Goal: Information Seeking & Learning: Check status

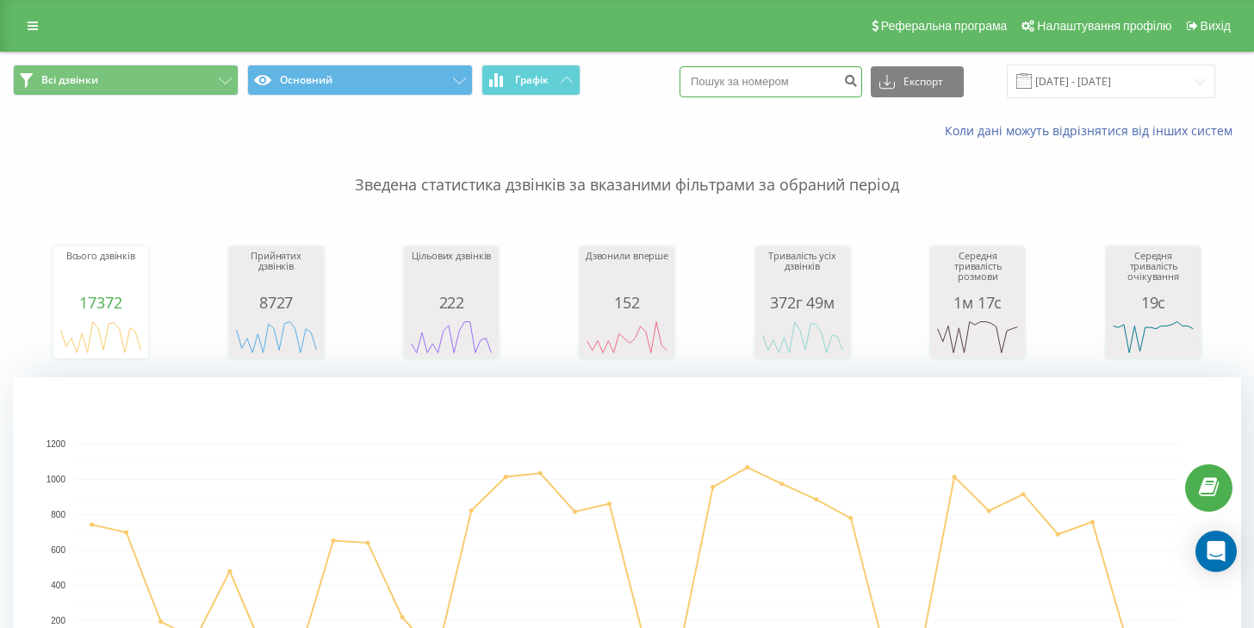
click at [792, 83] on input at bounding box center [770, 81] width 183 height 31
paste input "380688111282"
type input "380688111282"
click at [858, 82] on icon "submit" at bounding box center [850, 78] width 15 height 10
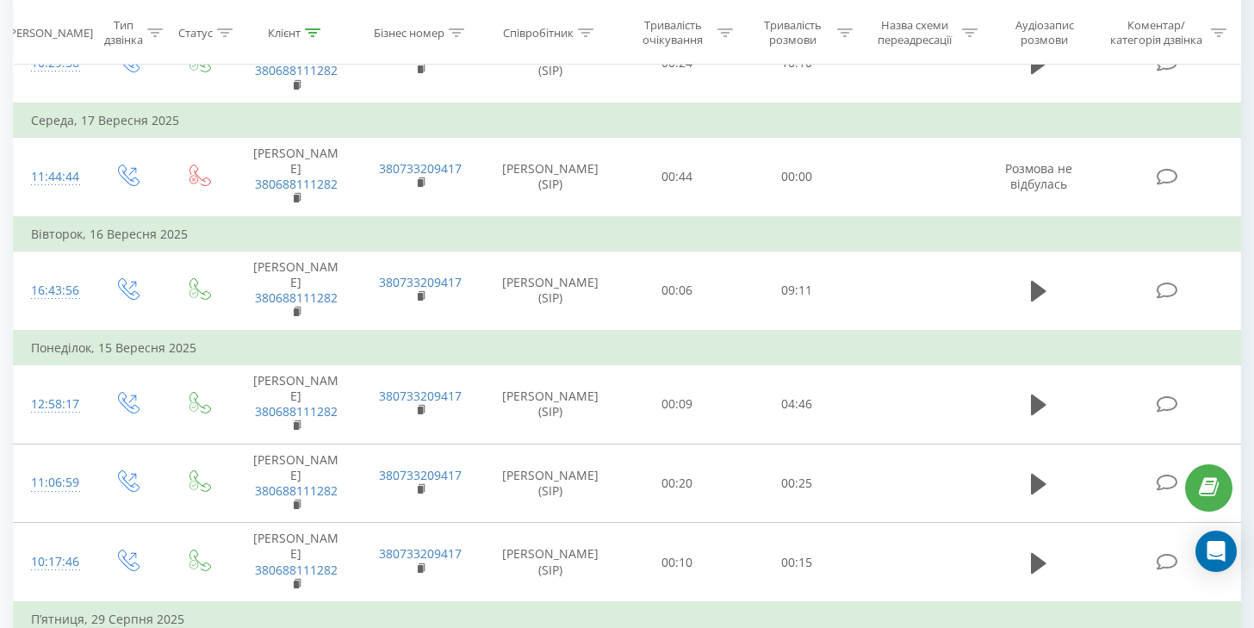
scroll to position [1010, 0]
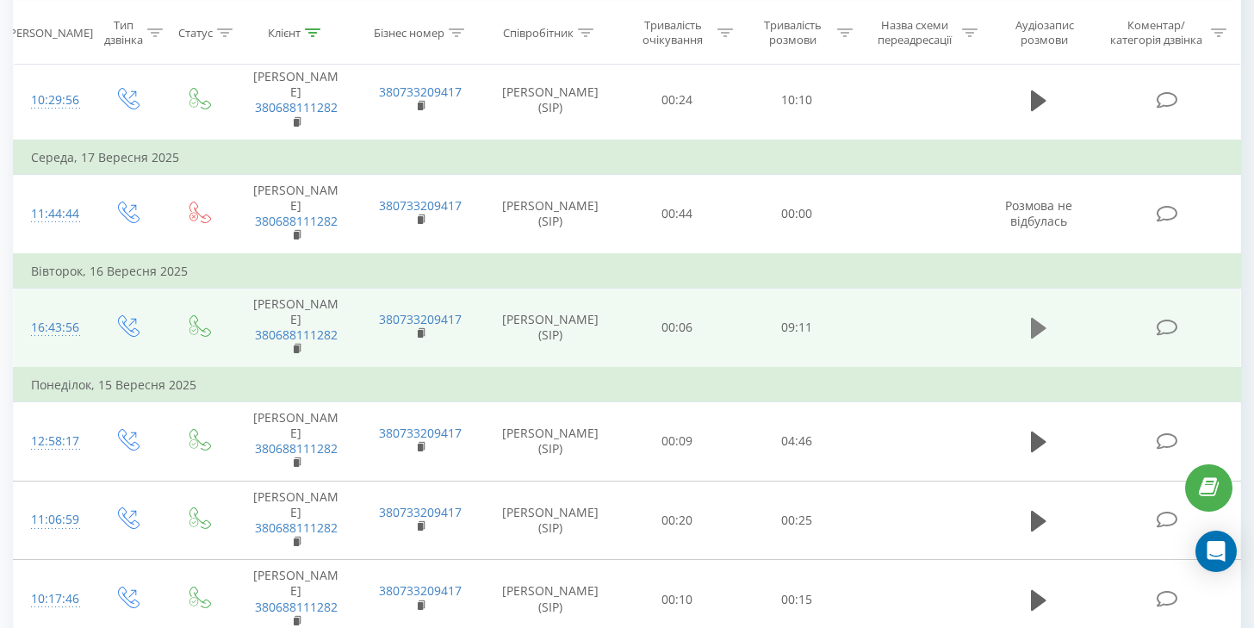
click at [1042, 316] on icon at bounding box center [1039, 328] width 16 height 24
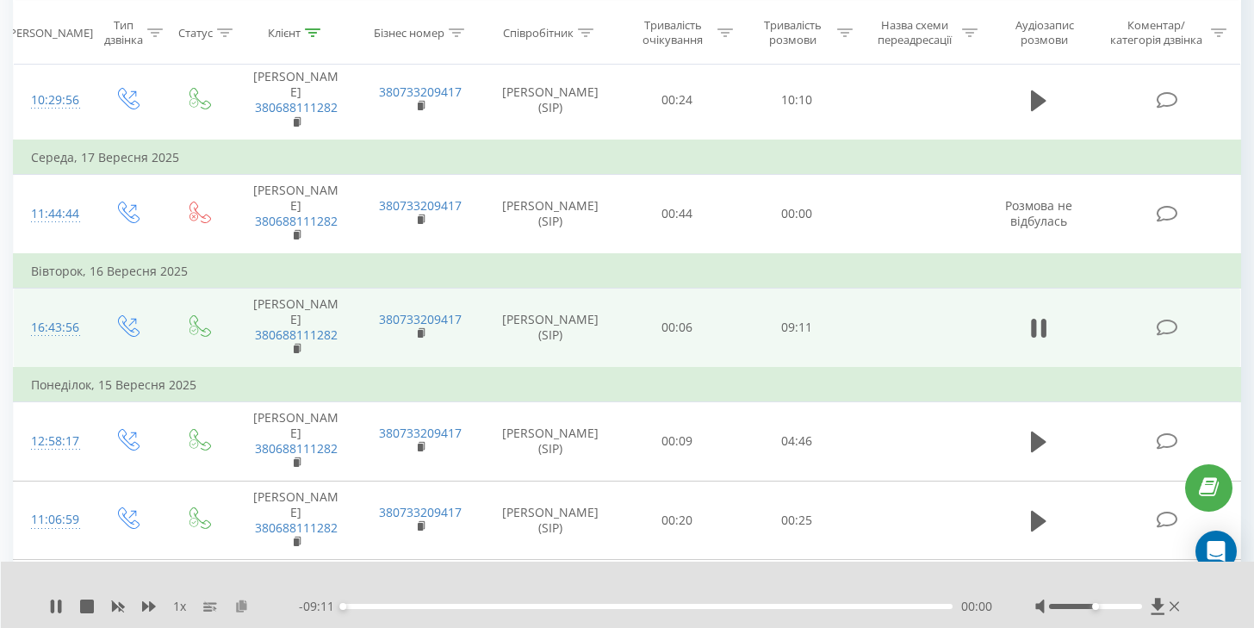
click at [243, 610] on icon at bounding box center [241, 605] width 15 height 12
click at [1230, 28] on icon "close" at bounding box center [1228, 26] width 9 height 9
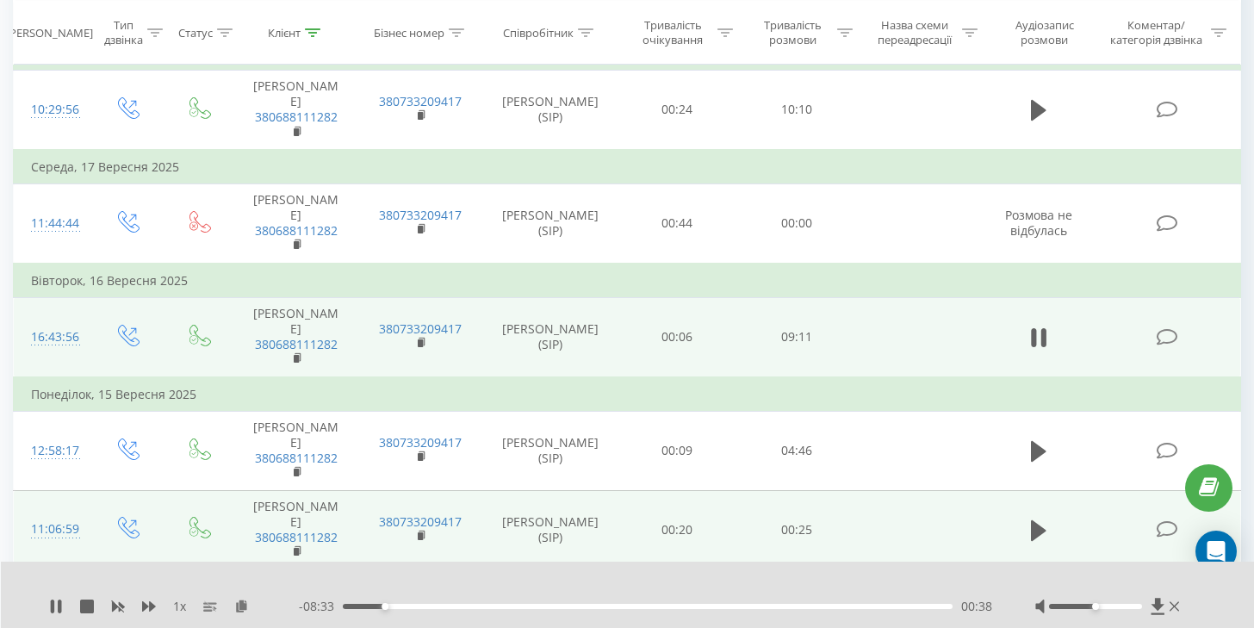
scroll to position [1002, 0]
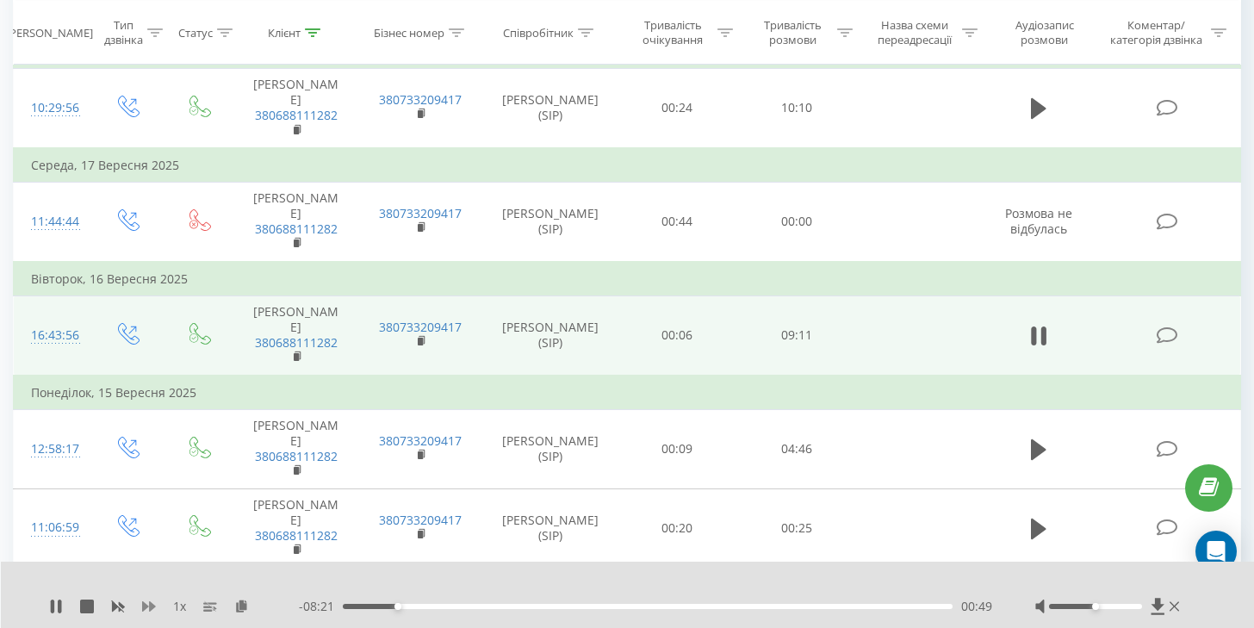
click at [154, 606] on icon at bounding box center [149, 606] width 14 height 10
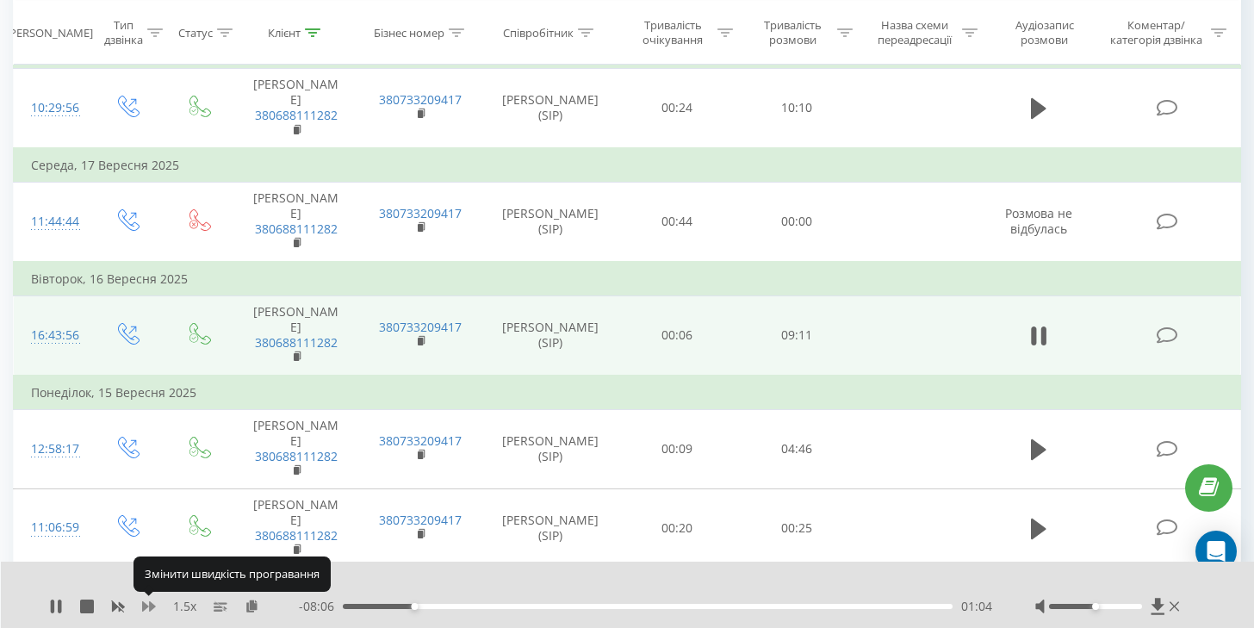
click at [149, 603] on icon at bounding box center [149, 606] width 14 height 14
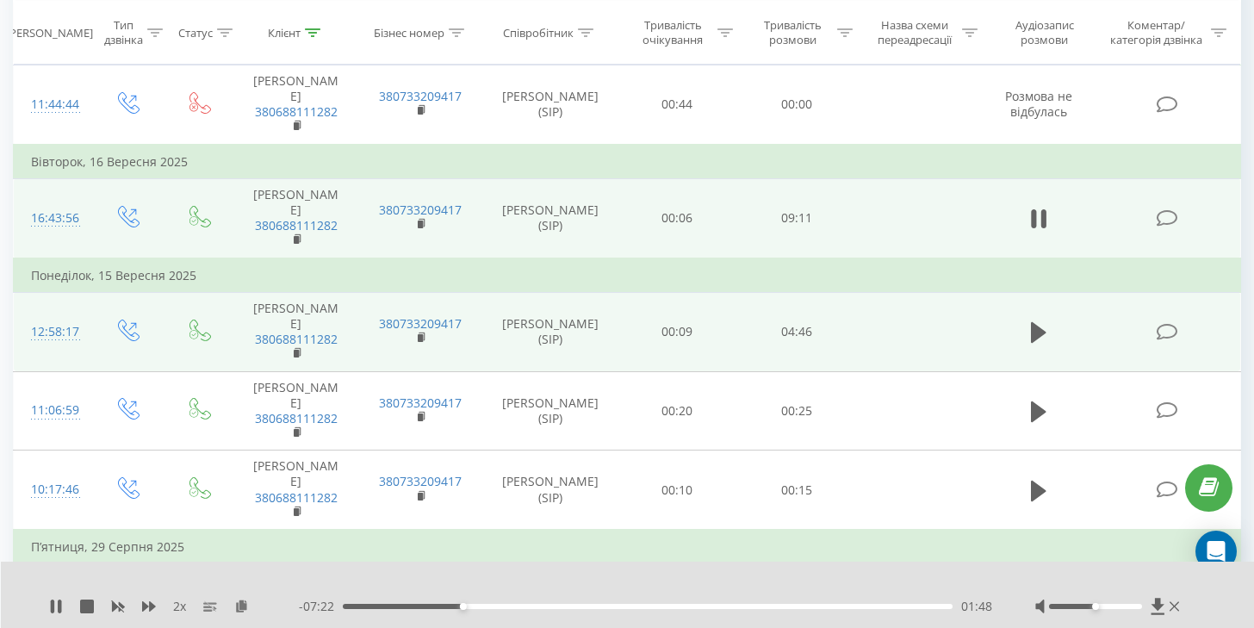
scroll to position [1067, 0]
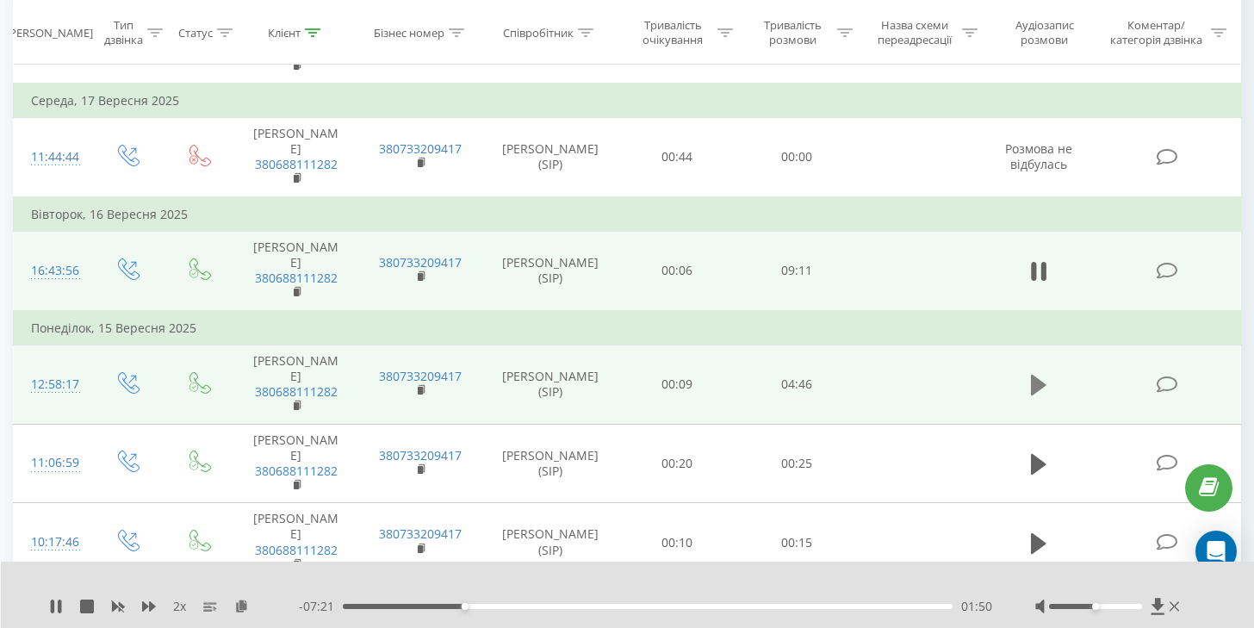
click at [1034, 375] on icon at bounding box center [1039, 385] width 16 height 21
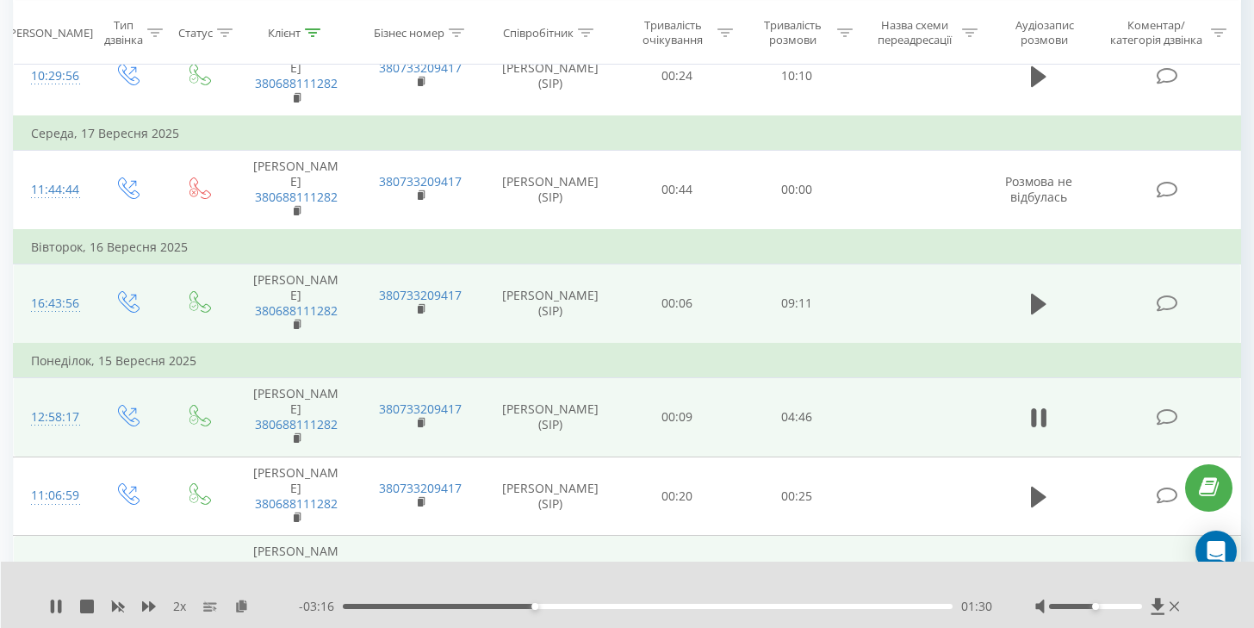
scroll to position [1021, 0]
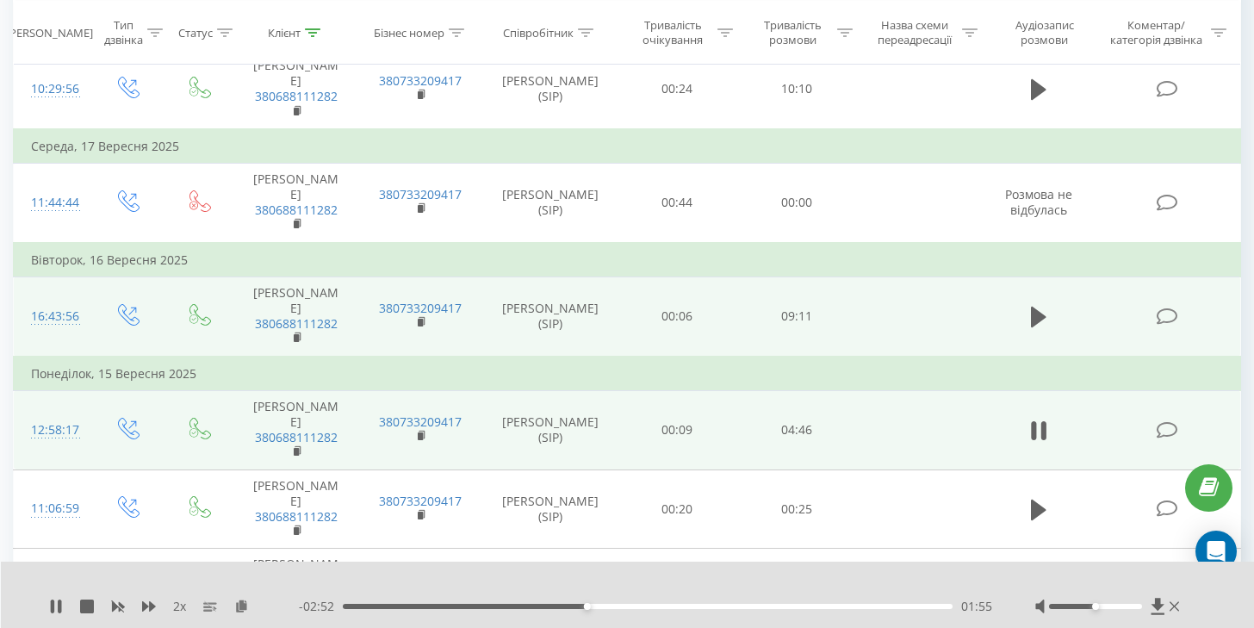
click at [683, 606] on div "01:55" at bounding box center [648, 606] width 610 height 5
click at [770, 606] on div "02:47" at bounding box center [648, 606] width 610 height 5
click at [859, 608] on div "04:03" at bounding box center [648, 606] width 610 height 5
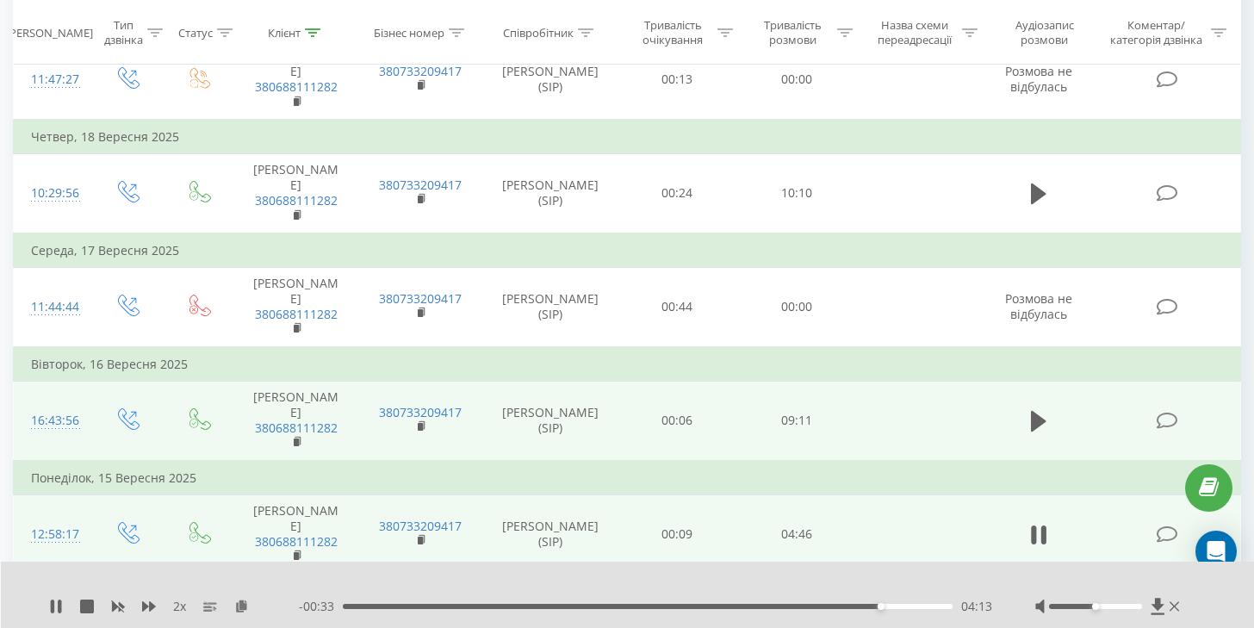
scroll to position [885, 0]
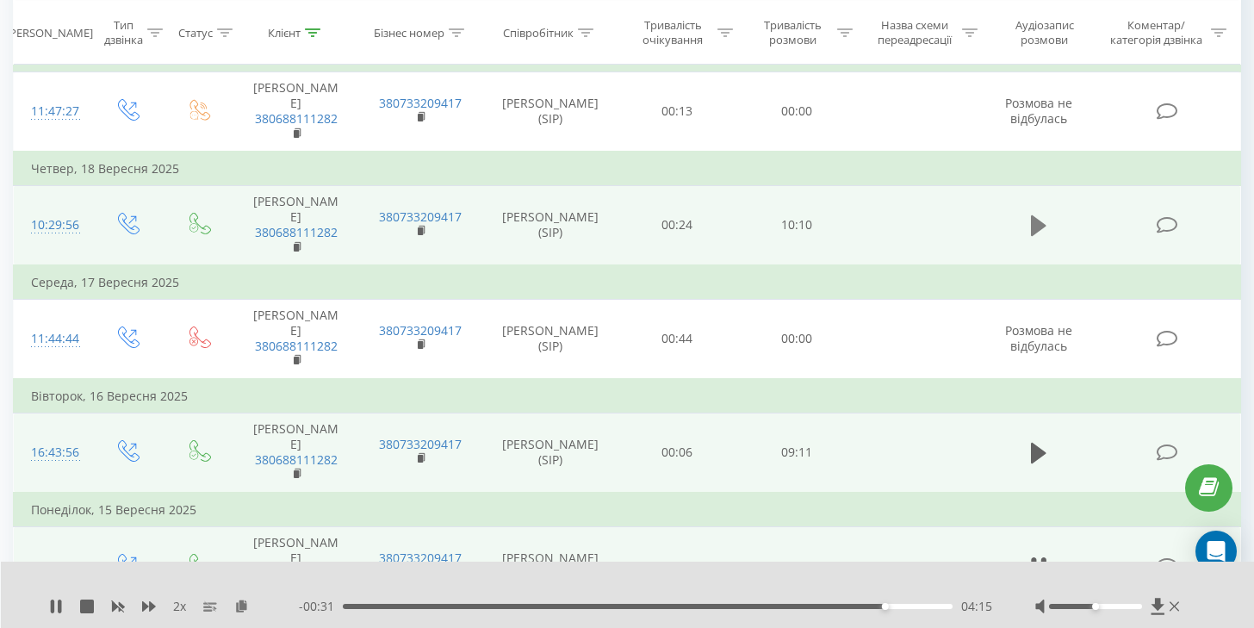
click at [1039, 215] on icon at bounding box center [1039, 225] width 16 height 21
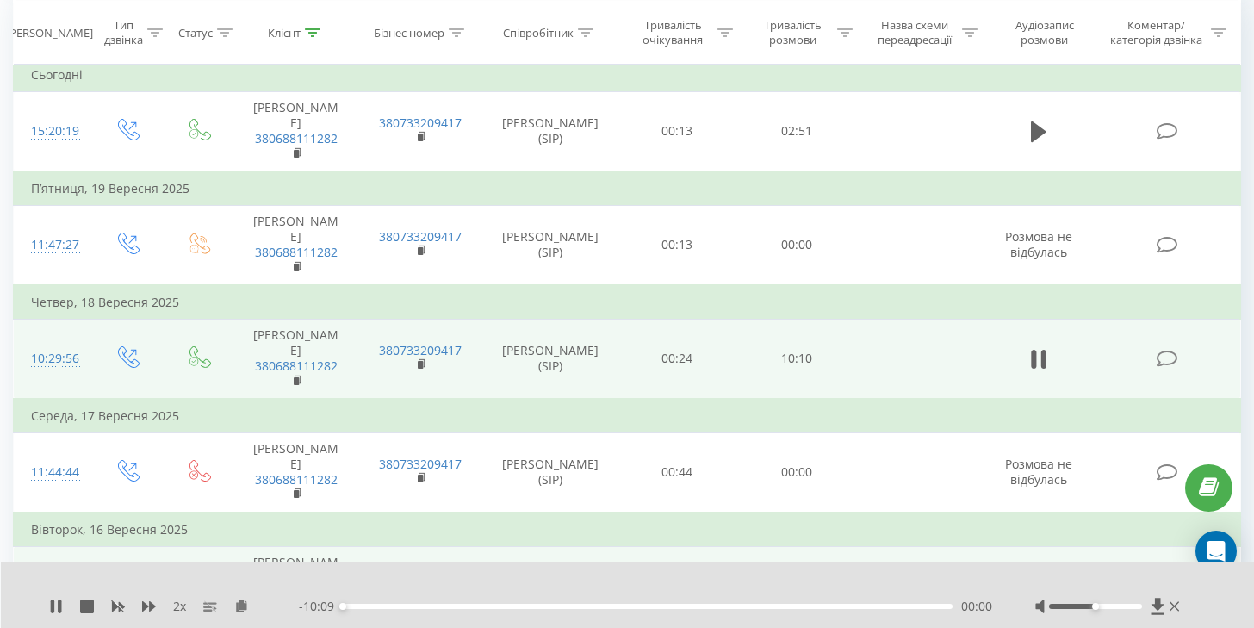
scroll to position [730, 0]
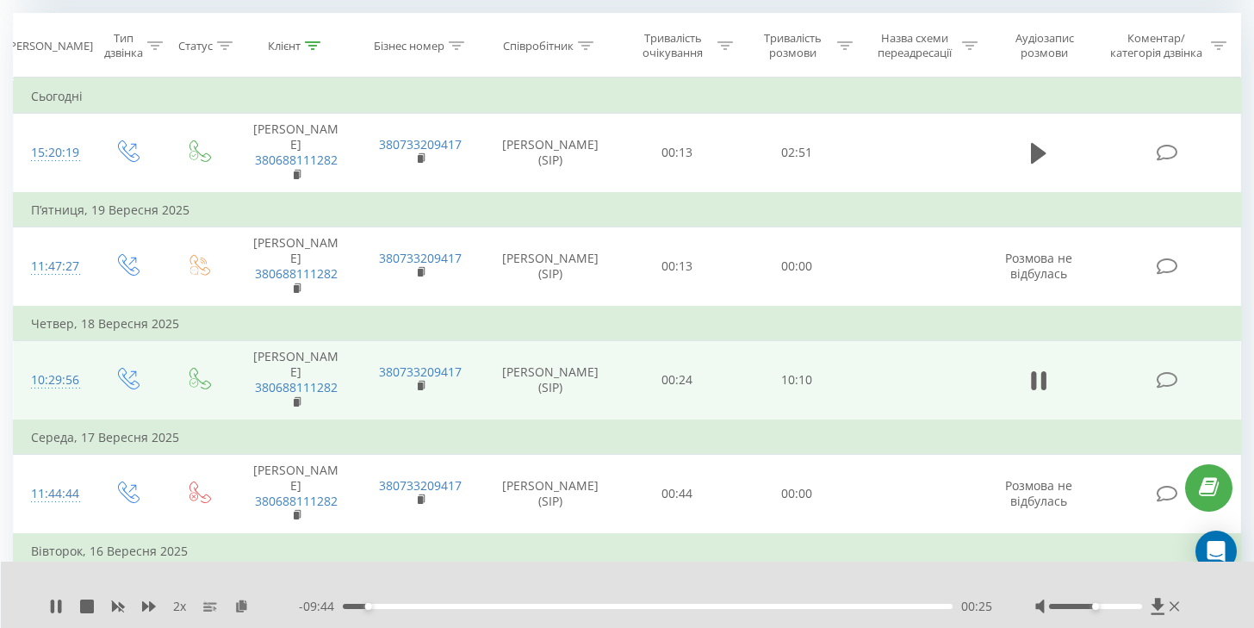
click at [397, 609] on div "- 09:44 00:25 00:25" at bounding box center [645, 606] width 693 height 17
click at [398, 608] on div "00:26" at bounding box center [648, 606] width 610 height 5
click at [412, 606] on div "00:56" at bounding box center [648, 606] width 610 height 5
click at [50, 607] on icon at bounding box center [56, 606] width 14 height 14
click at [50, 609] on icon at bounding box center [56, 606] width 14 height 14
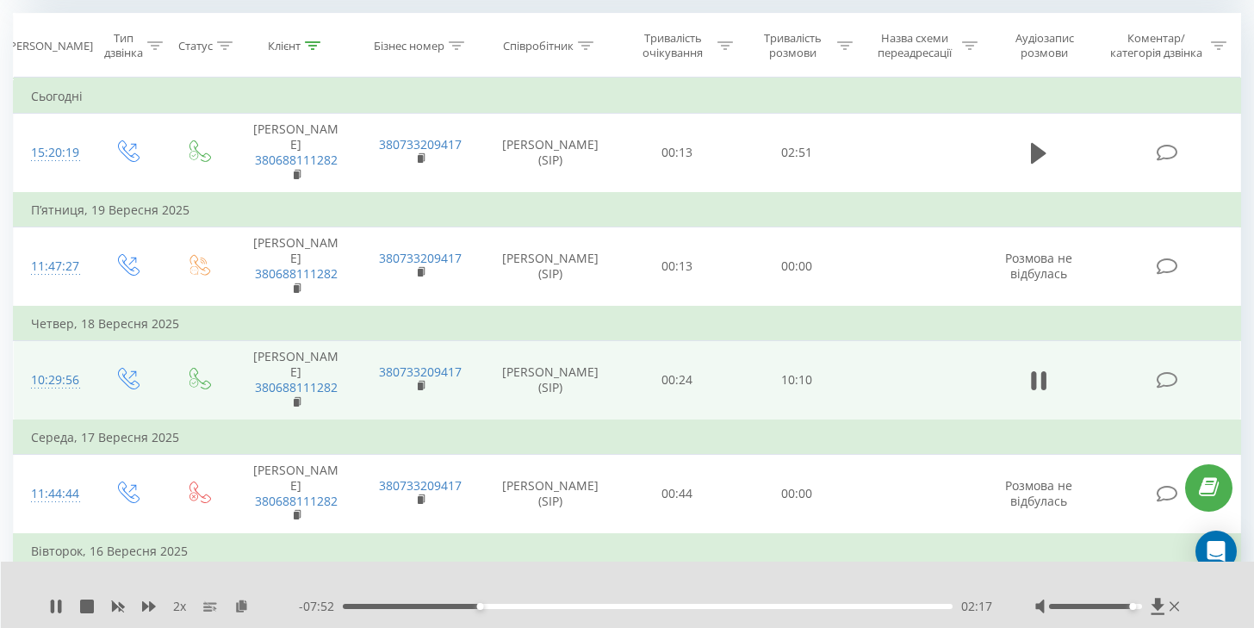
click at [1128, 605] on div at bounding box center [1095, 606] width 93 height 5
click at [51, 613] on button at bounding box center [56, 606] width 14 height 14
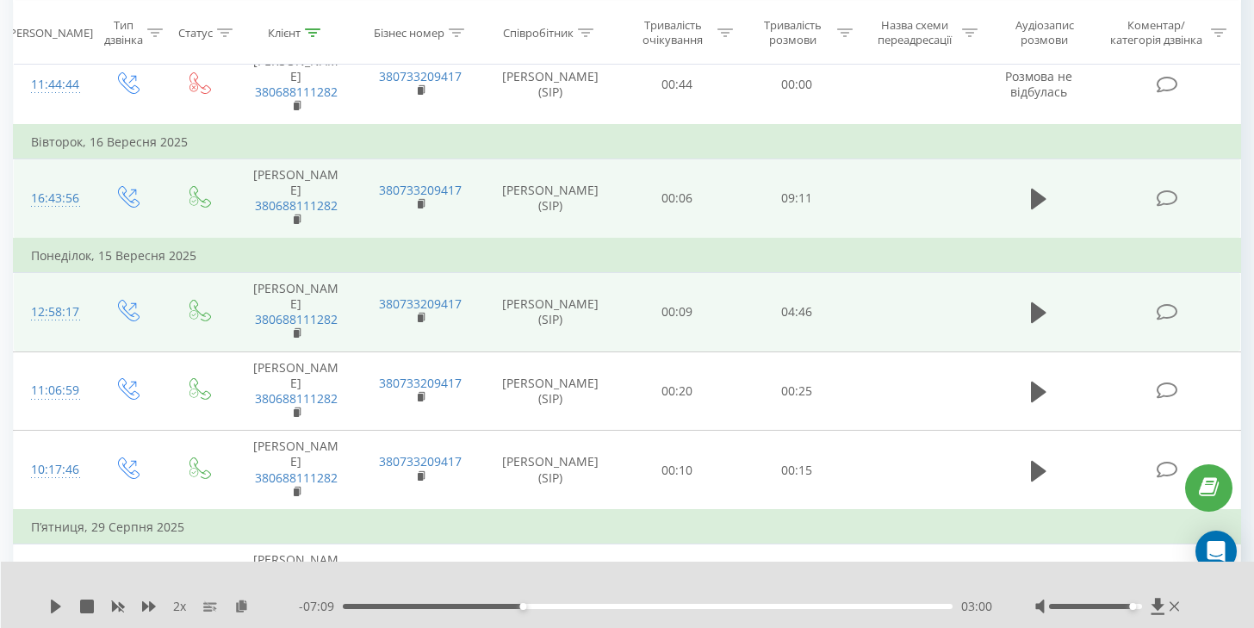
scroll to position [999, 0]
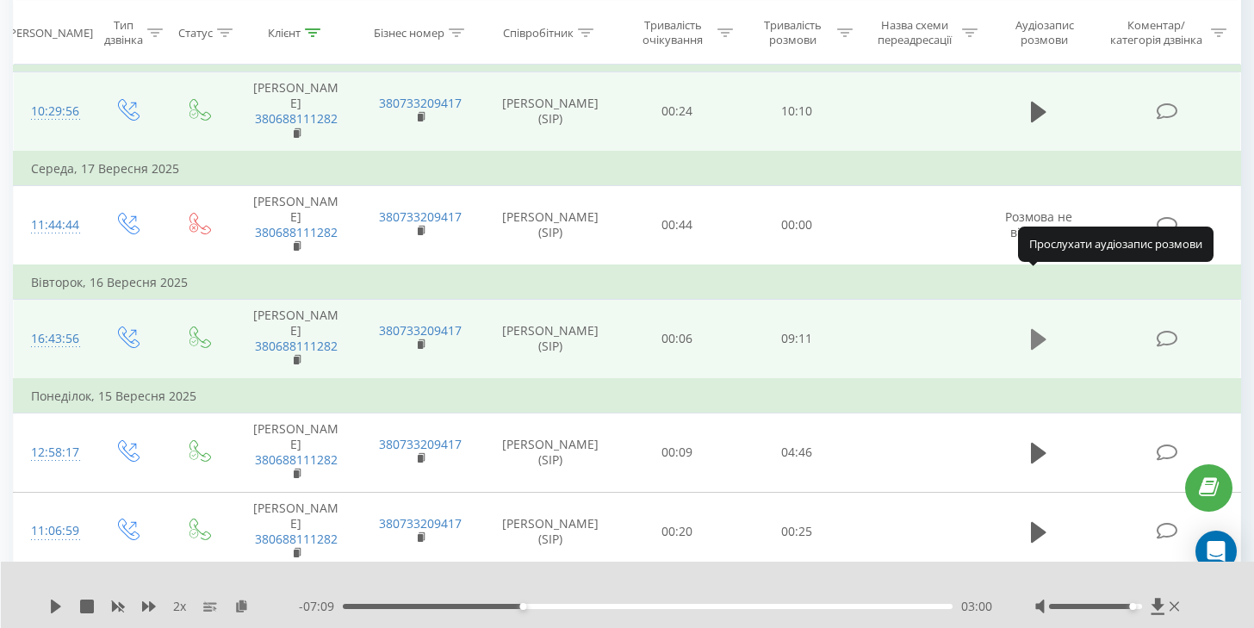
click at [1034, 329] on icon at bounding box center [1039, 339] width 16 height 21
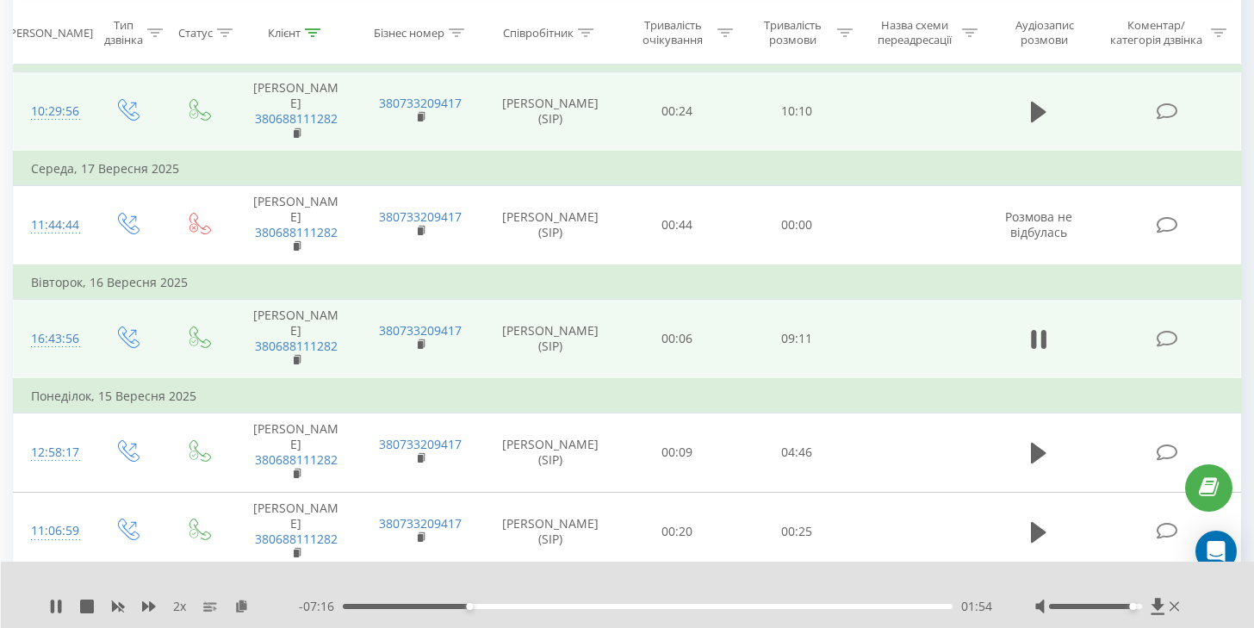
click at [772, 607] on div "01:54" at bounding box center [648, 606] width 610 height 5
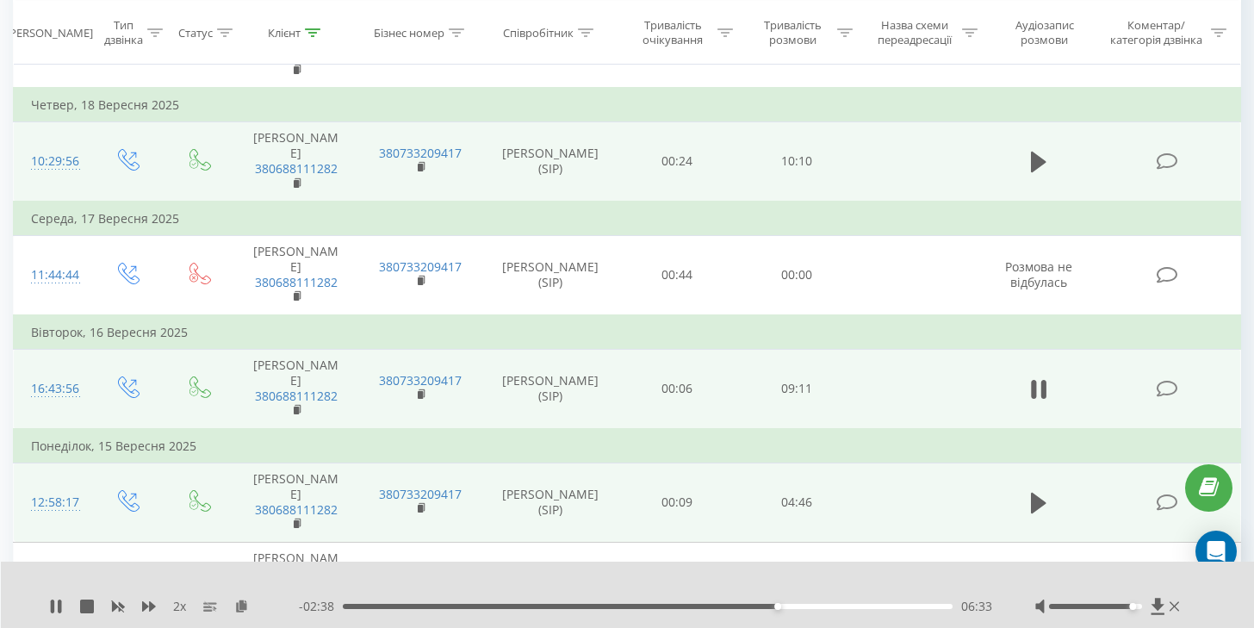
scroll to position [905, 0]
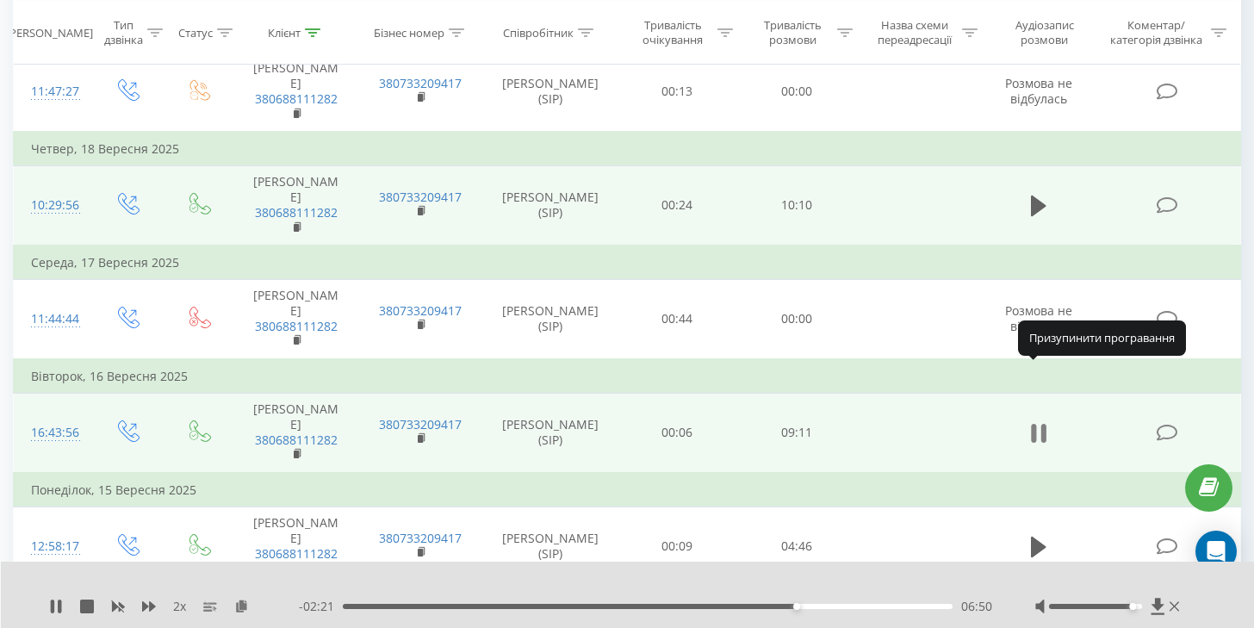
click at [1043, 424] on icon at bounding box center [1043, 433] width 5 height 19
click at [1043, 421] on icon at bounding box center [1039, 433] width 16 height 24
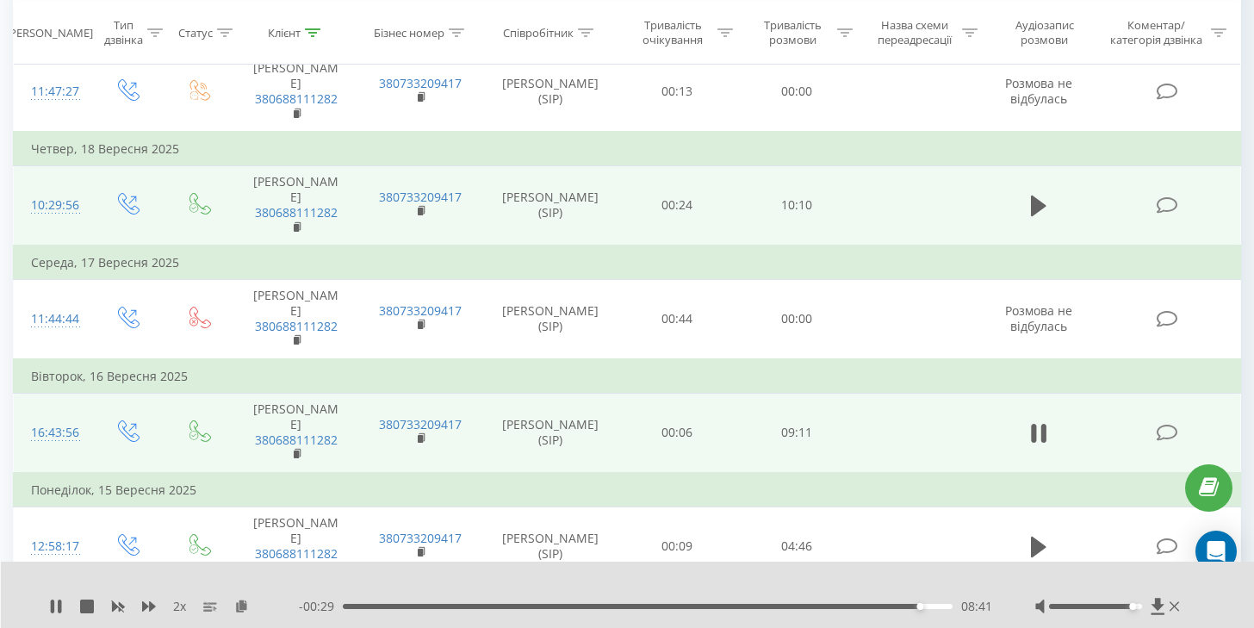
click at [855, 605] on div "08:41" at bounding box center [648, 606] width 610 height 5
click at [811, 603] on div "- 01:17 07:54 07:54" at bounding box center [645, 606] width 693 height 17
click at [816, 605] on div "07:08" at bounding box center [648, 606] width 610 height 5
click at [1042, 537] on icon at bounding box center [1039, 547] width 16 height 21
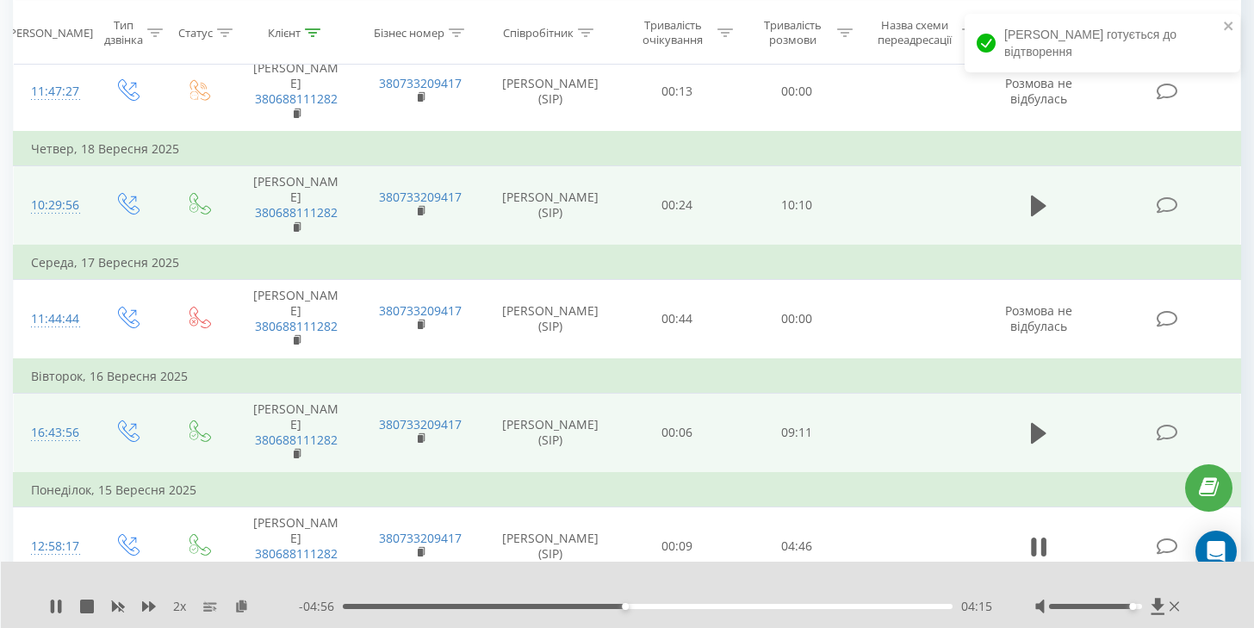
click at [823, 604] on div "04:15" at bounding box center [648, 606] width 610 height 5
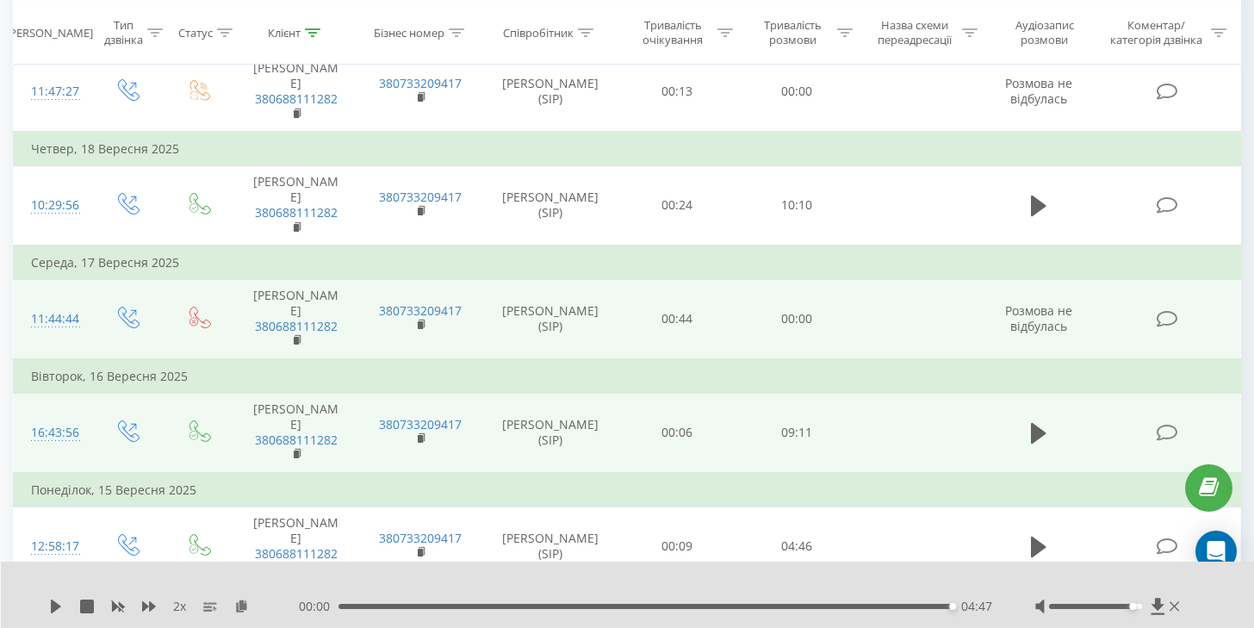
scroll to position [885, 0]
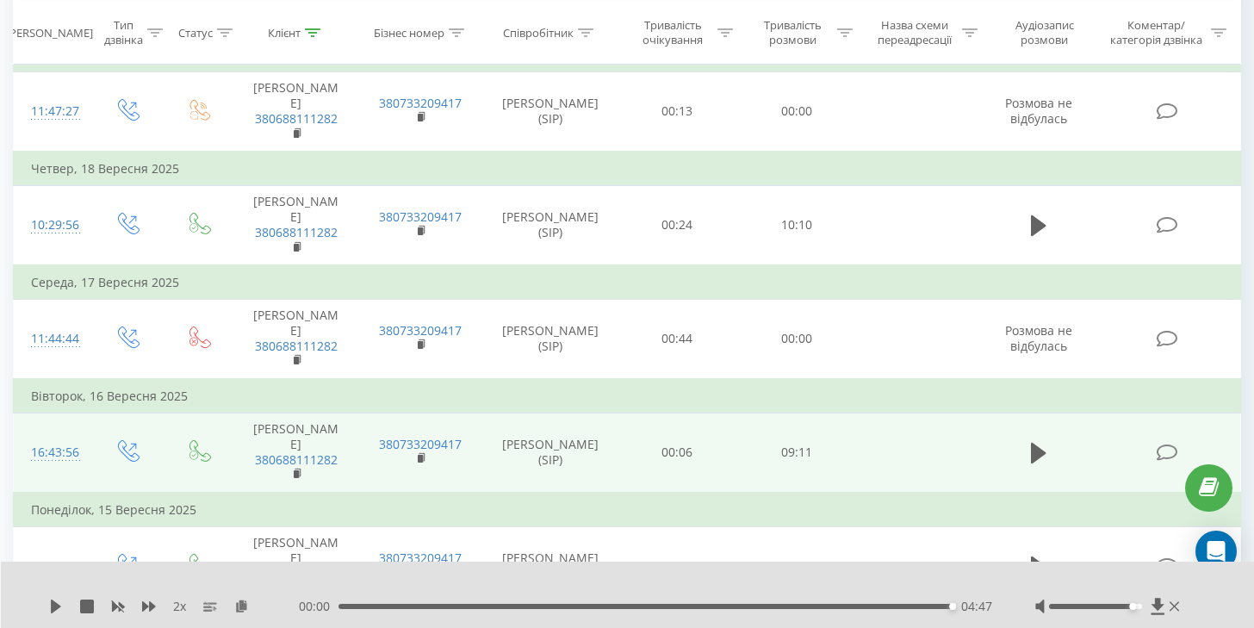
click at [1017, 185] on td at bounding box center [1038, 224] width 115 height 79
click at [1035, 215] on icon at bounding box center [1039, 225] width 16 height 21
click at [584, 606] on div "03:03" at bounding box center [648, 606] width 610 height 5
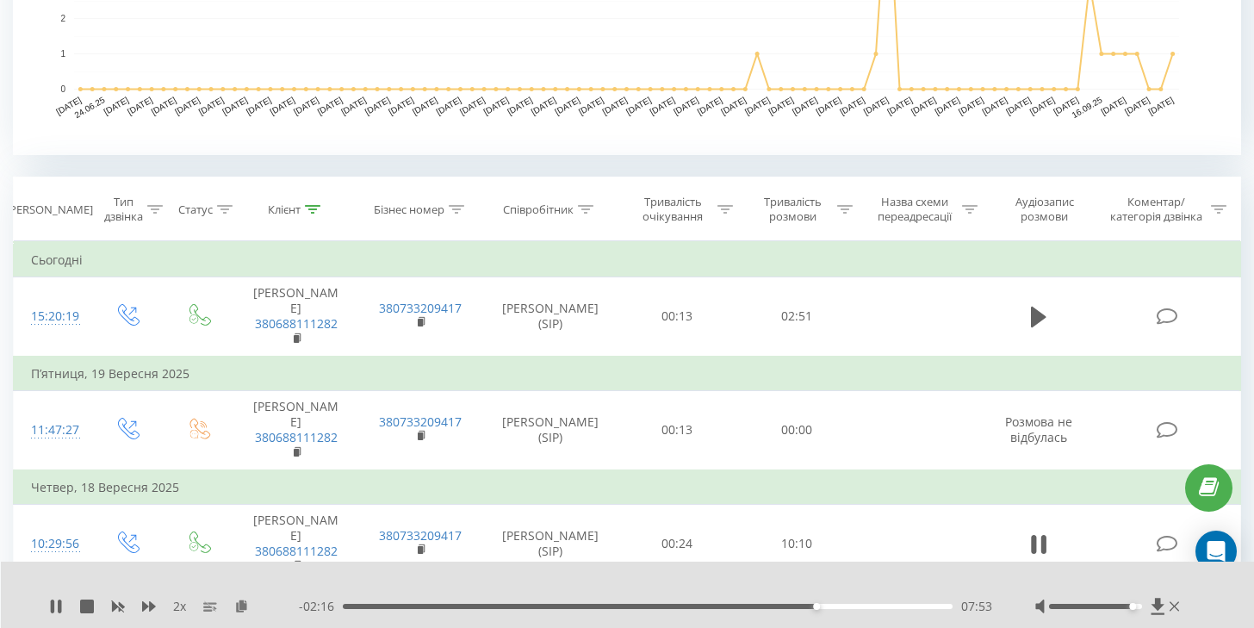
scroll to position [576, 0]
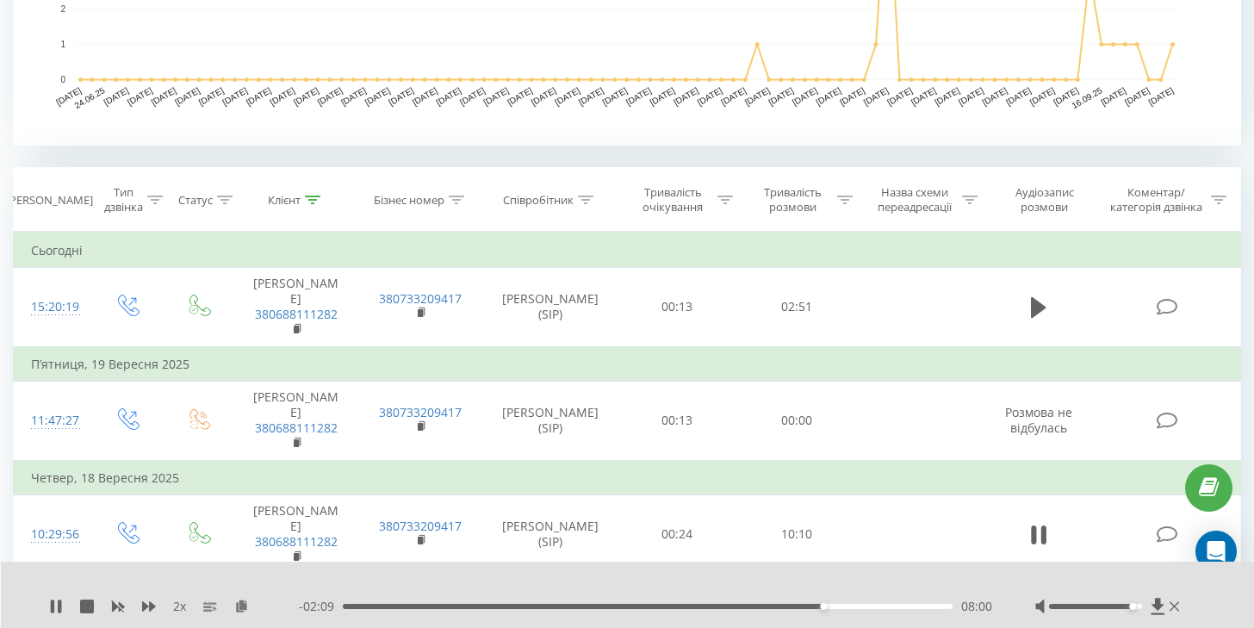
drag, startPoint x: 183, startPoint y: 551, endPoint x: 33, endPoint y: 555, distance: 150.7
click at [33, 574] on td "Середа, 17 Вересня 2025" at bounding box center [627, 591] width 1227 height 34
click at [168, 574] on td "Середа, 17 Вересня 2025" at bounding box center [627, 591] width 1227 height 34
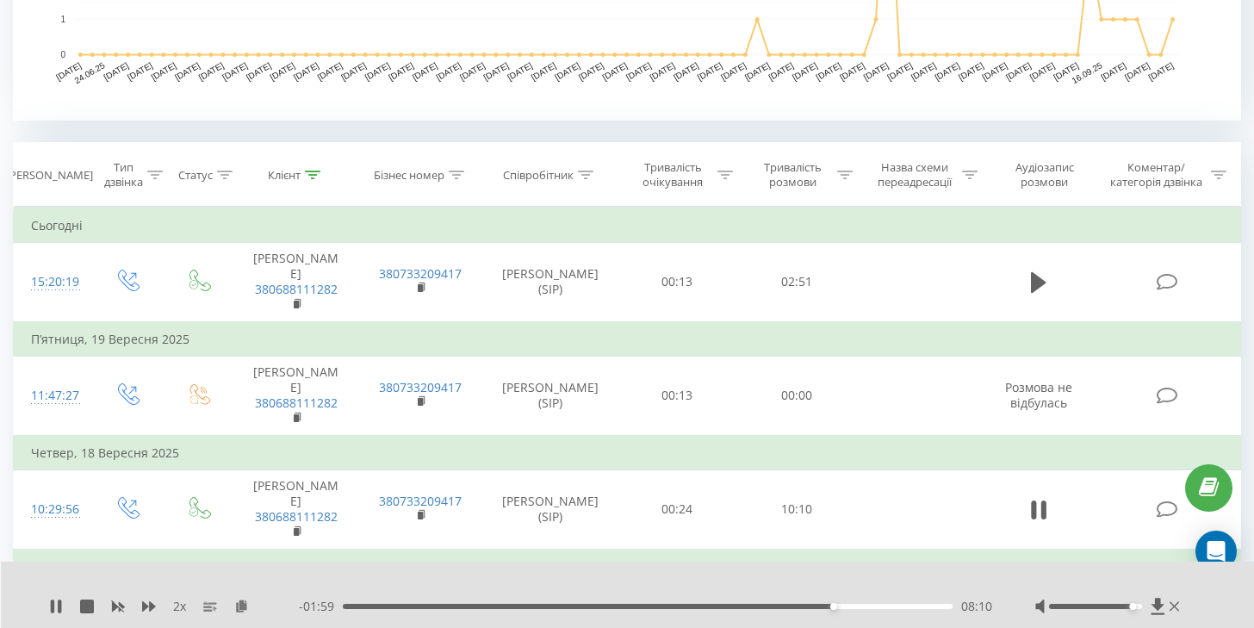
click at [170, 549] on td "Середа, 17 Вересня 2025" at bounding box center [627, 566] width 1227 height 34
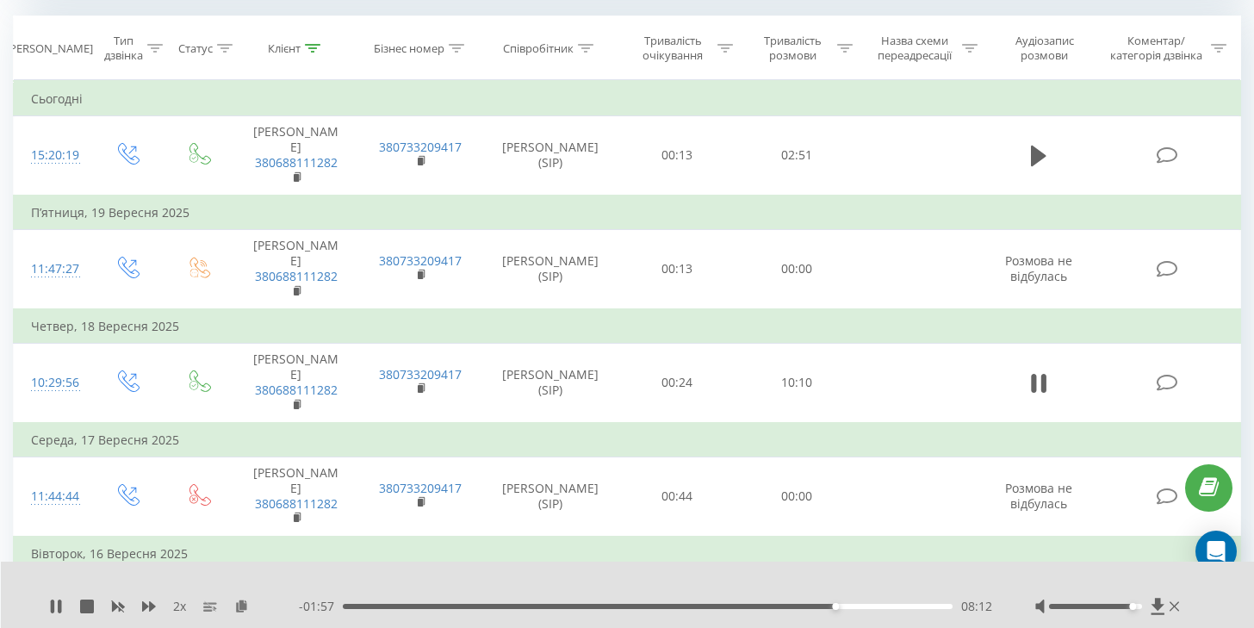
scroll to position [727, 0]
click at [130, 537] on td "Вівторок, 16 Вересня 2025" at bounding box center [627, 554] width 1227 height 34
click at [146, 537] on td "Вівторок, 16 Вересня 2025" at bounding box center [627, 554] width 1227 height 34
click at [213, 537] on td "Вівторок, 16 Вересня 2025" at bounding box center [627, 554] width 1227 height 34
click at [287, 537] on td "Вівторок, 16 Вересня 2025" at bounding box center [627, 554] width 1227 height 34
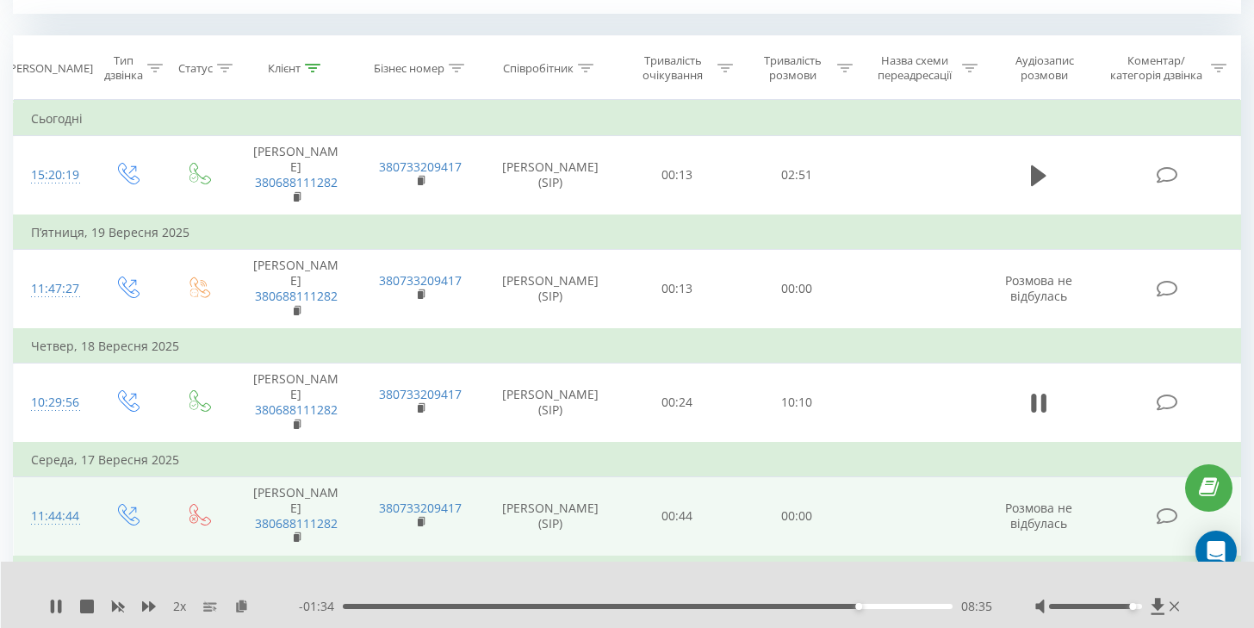
scroll to position [704, 0]
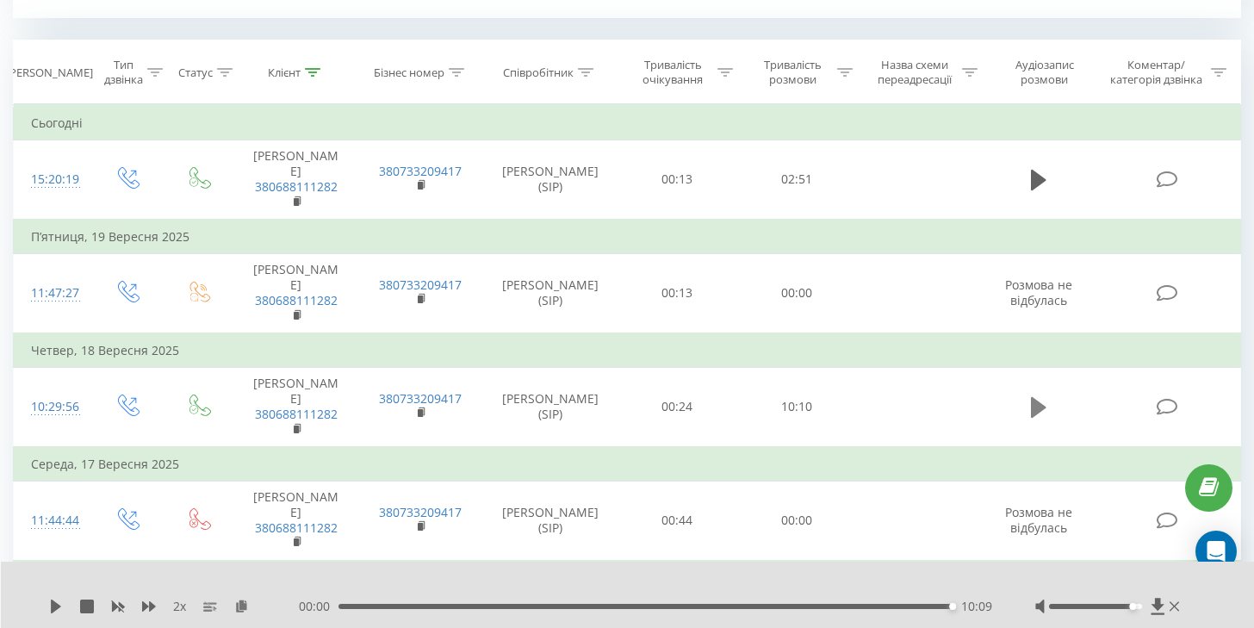
click at [1044, 395] on icon at bounding box center [1039, 407] width 16 height 24
click at [675, 608] on div "10:09" at bounding box center [645, 606] width 614 height 5
click at [469, 599] on div "00:00 10:09 10:09" at bounding box center [645, 606] width 693 height 17
click at [949, 605] on div "10:09" at bounding box center [952, 606] width 7 height 7
drag, startPoint x: 354, startPoint y: 607, endPoint x: 0, endPoint y: 384, distance: 418.4
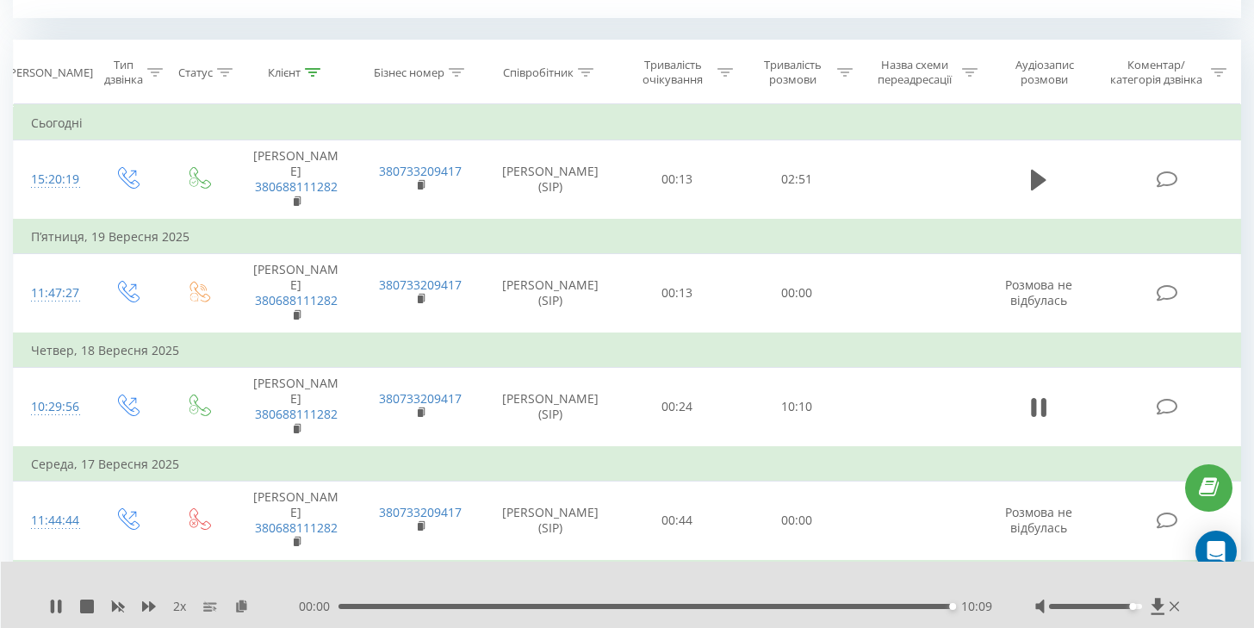
click at [949, 607] on div "10:09" at bounding box center [952, 606] width 7 height 7
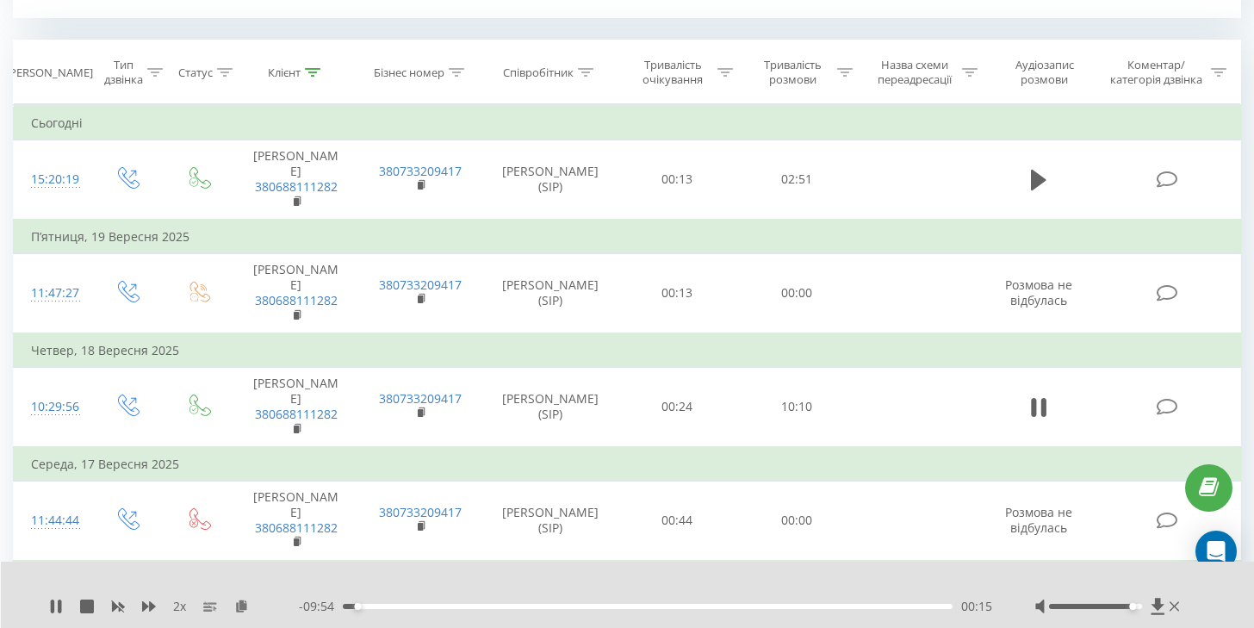
click at [345, 606] on div "00:15" at bounding box center [648, 606] width 610 height 5
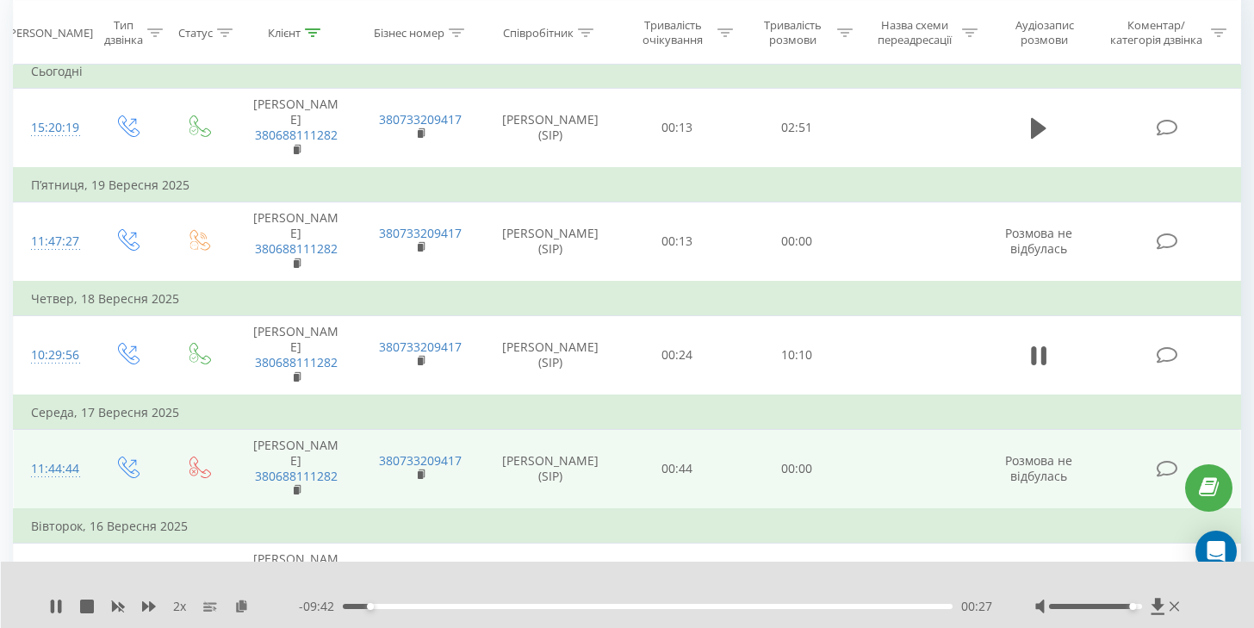
scroll to position [872, 0]
